Goal: Book appointment/travel/reservation

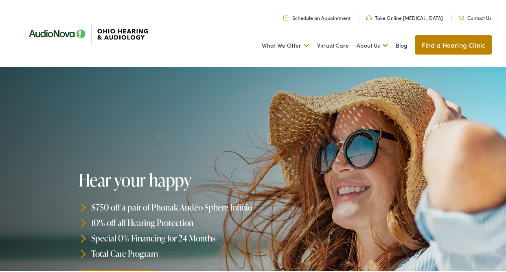
click at [443, 51] on link "Find a Hearing Clinic" at bounding box center [453, 43] width 77 height 20
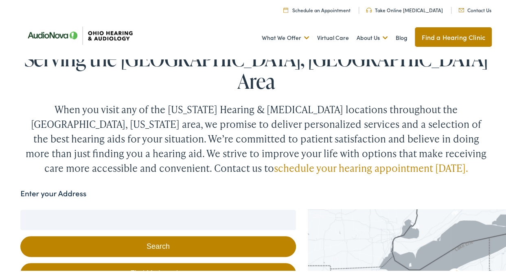
click at [149, 208] on input "Enter your Address" at bounding box center [157, 218] width 275 height 20
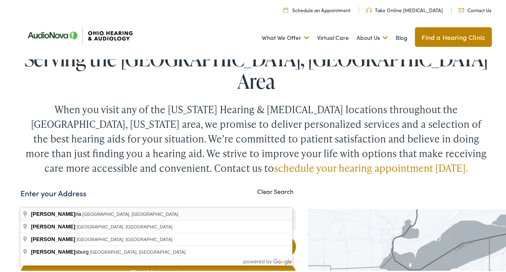
type input "[GEOGRAPHIC_DATA], [GEOGRAPHIC_DATA], [GEOGRAPHIC_DATA]"
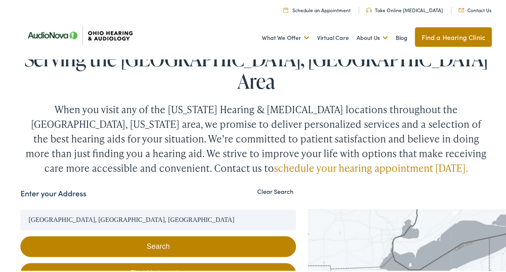
click at [109, 235] on button "Search" at bounding box center [157, 245] width 275 height 21
click at [150, 235] on button "Search" at bounding box center [157, 245] width 275 height 21
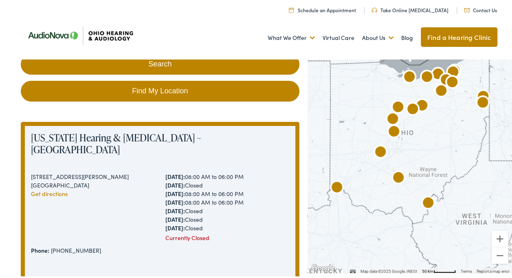
scroll to position [158, 0]
